Goal: Task Accomplishment & Management: Complete application form

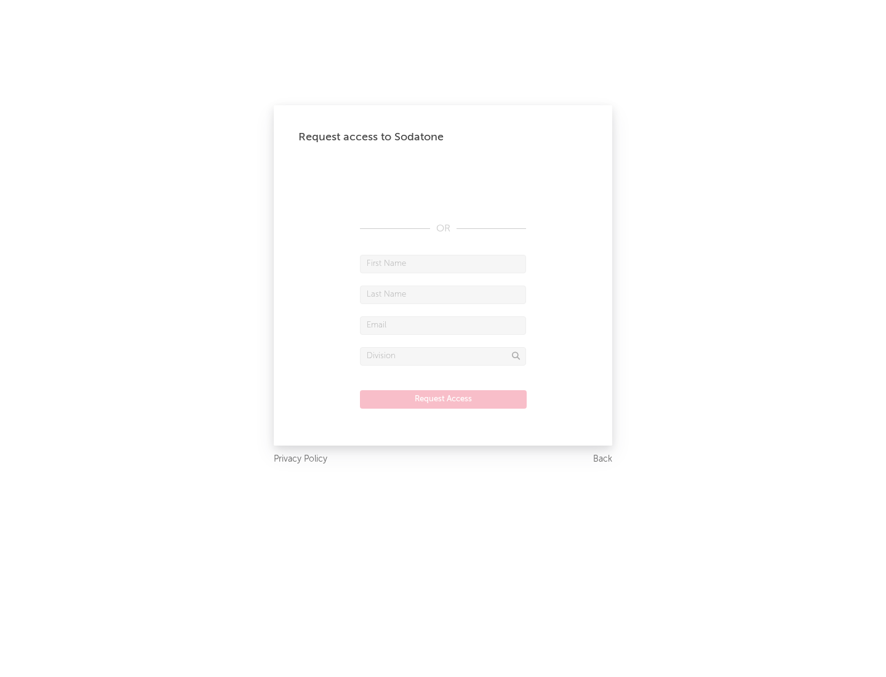
click at [443, 263] on input "text" at bounding box center [443, 264] width 166 height 18
type input "[PERSON_NAME]"
click at [443, 294] on input "text" at bounding box center [443, 294] width 166 height 18
type input "[PERSON_NAME]"
click at [443, 325] on input "text" at bounding box center [443, 325] width 166 height 18
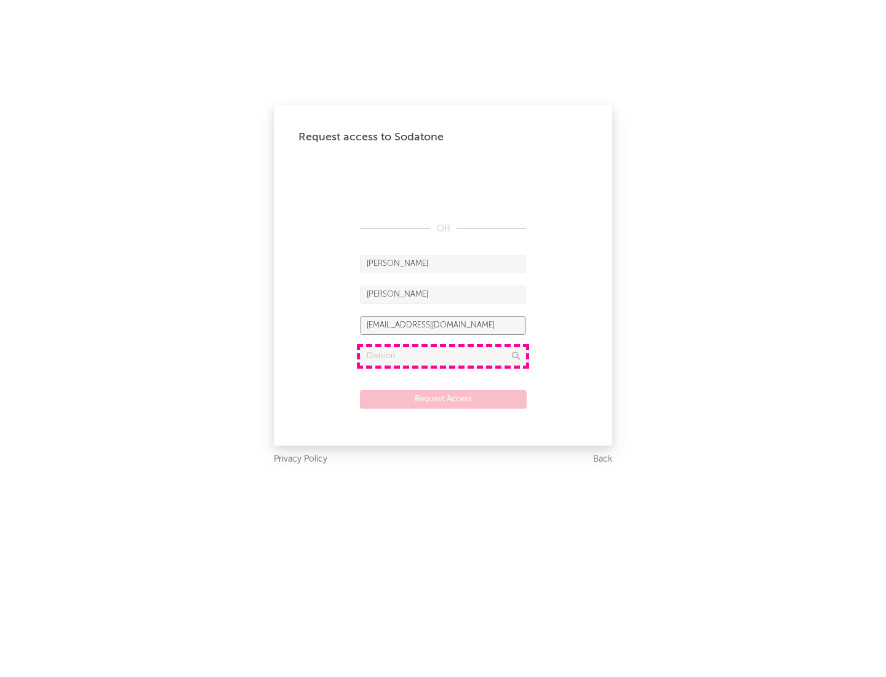
type input "[EMAIL_ADDRESS][DOMAIN_NAME]"
click at [443, 356] on input "text" at bounding box center [443, 356] width 166 height 18
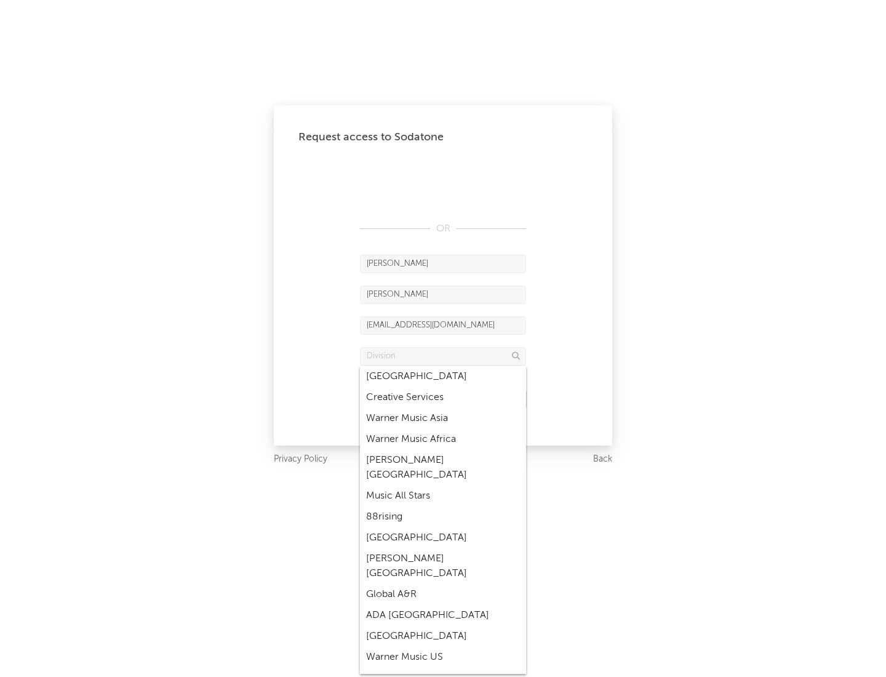
click at [439, 485] on div "Music All Stars" at bounding box center [443, 495] width 166 height 21
type input "Music All Stars"
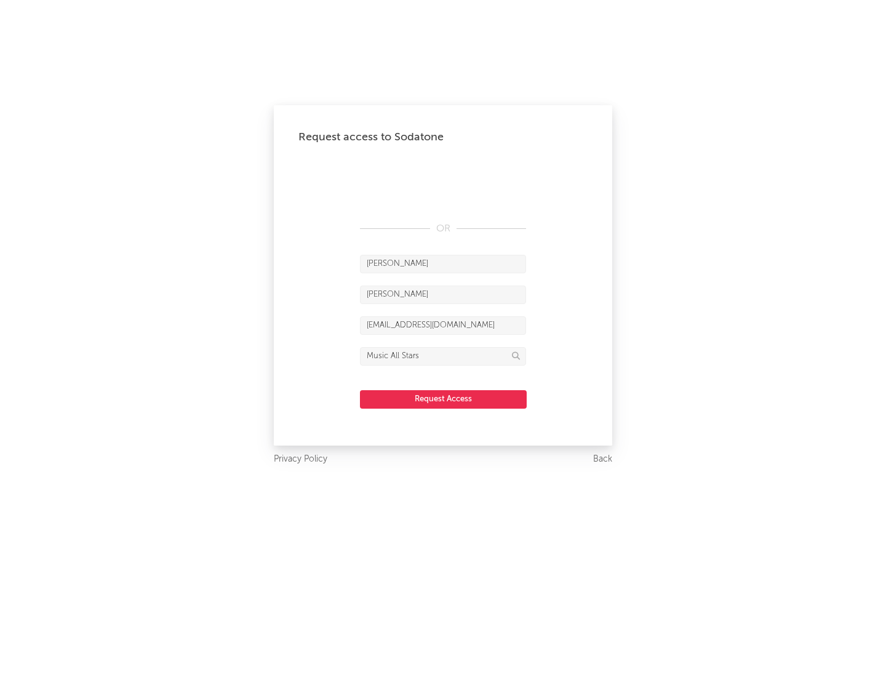
click at [443, 399] on button "Request Access" at bounding box center [443, 399] width 167 height 18
